Goal: Navigation & Orientation: Find specific page/section

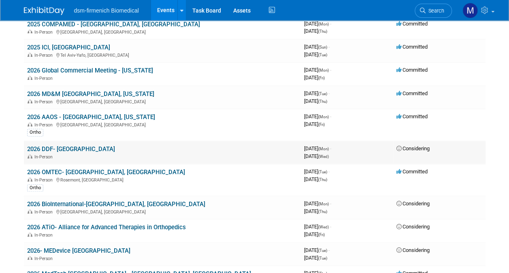
scroll to position [162, 0]
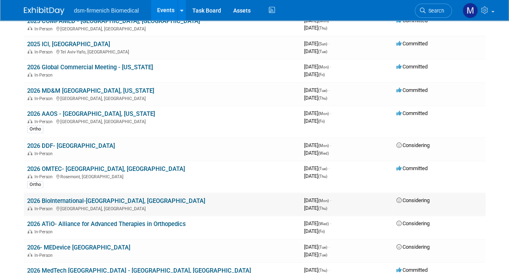
click at [62, 202] on link "2026 BioInternational-[GEOGRAPHIC_DATA], [GEOGRAPHIC_DATA]" at bounding box center [116, 200] width 178 height 7
